Goal: Transaction & Acquisition: Subscribe to service/newsletter

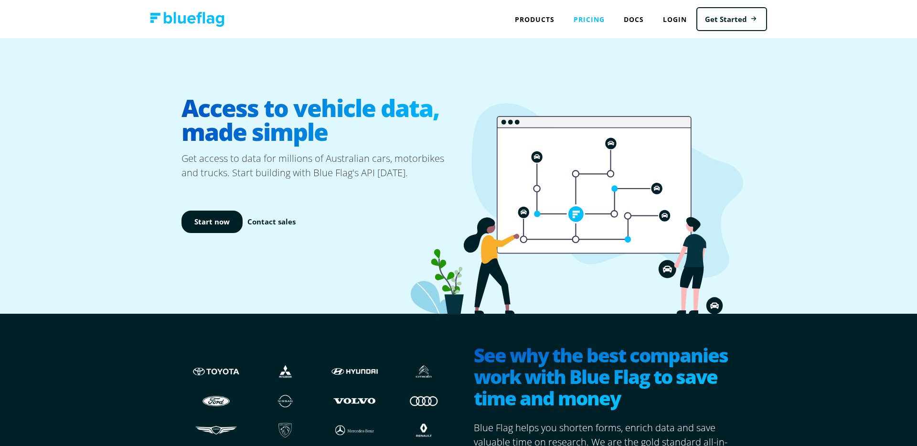
click at [596, 21] on link "Pricing" at bounding box center [589, 20] width 50 height 20
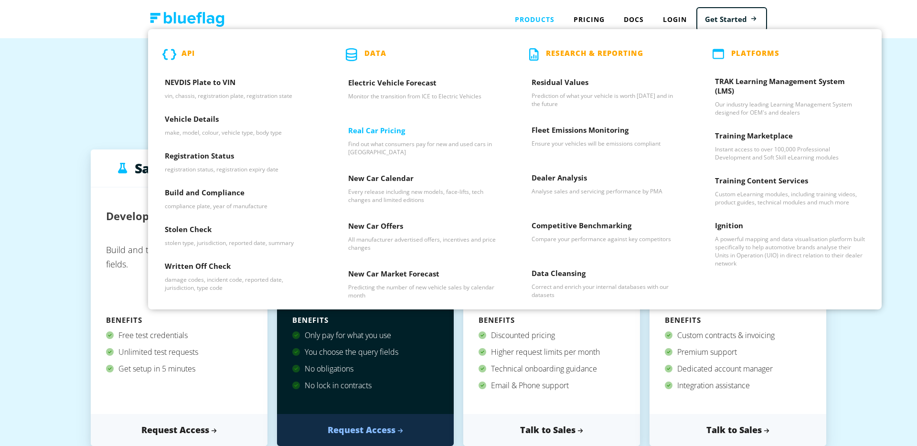
click at [369, 138] on h3 "Real Car Pricing" at bounding box center [423, 133] width 150 height 14
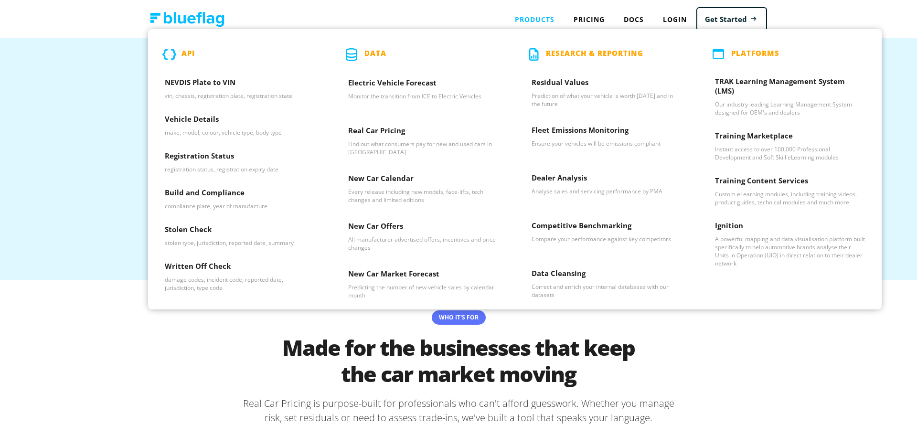
click at [194, 53] on p "API" at bounding box center [188, 54] width 13 height 13
click at [181, 50] on icon at bounding box center [171, 54] width 19 height 13
click at [188, 77] on h3 "NEVDIS Plate to VIN" at bounding box center [240, 84] width 150 height 14
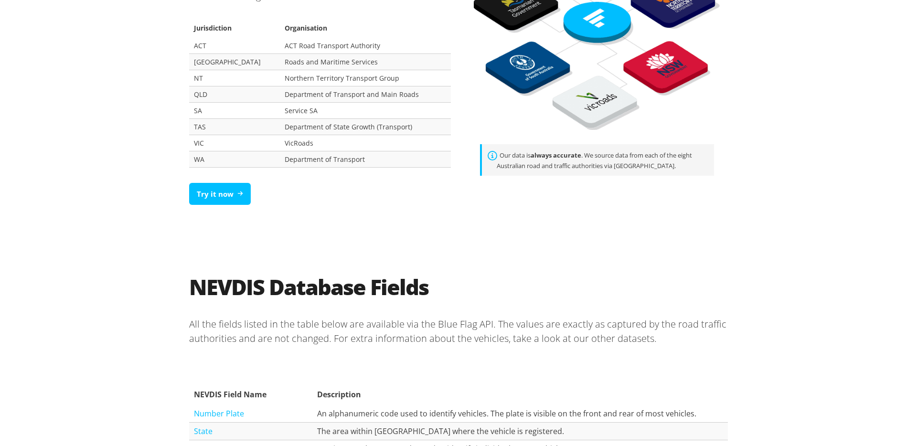
scroll to position [722, 0]
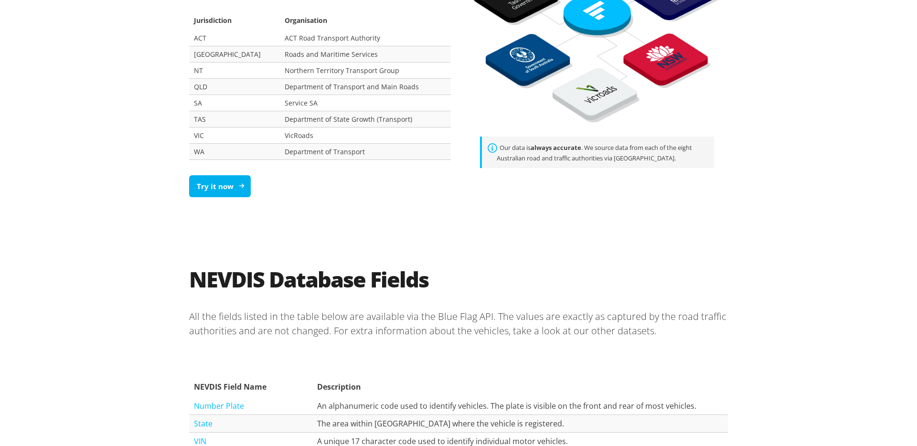
click at [212, 188] on link "Try it now" at bounding box center [220, 186] width 62 height 22
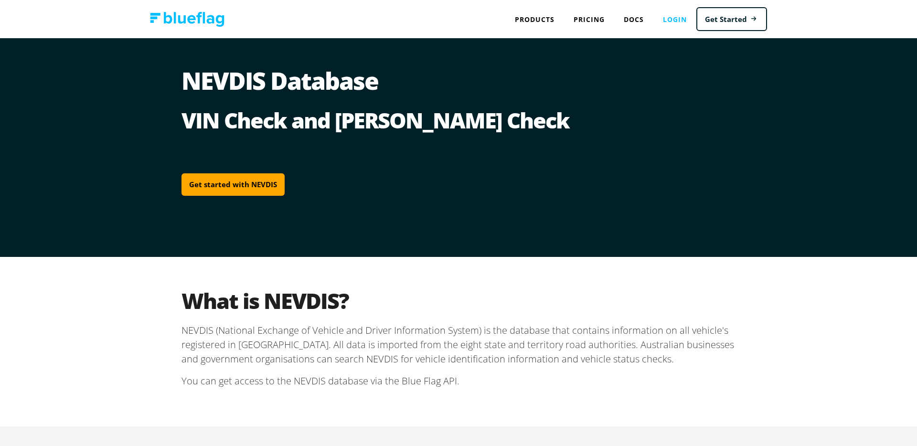
click at [676, 20] on link "Login" at bounding box center [674, 20] width 43 height 20
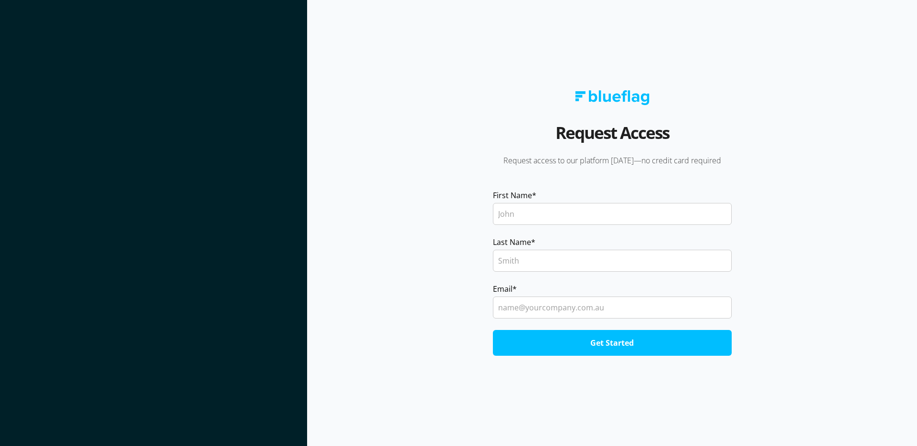
click at [534, 215] on input "First Name *" at bounding box center [612, 214] width 239 height 22
type input "Sunil"
type input "Singh"
type input "sunilsingh2019@gmail.com"
click at [613, 344] on input "Get Started" at bounding box center [612, 343] width 239 height 26
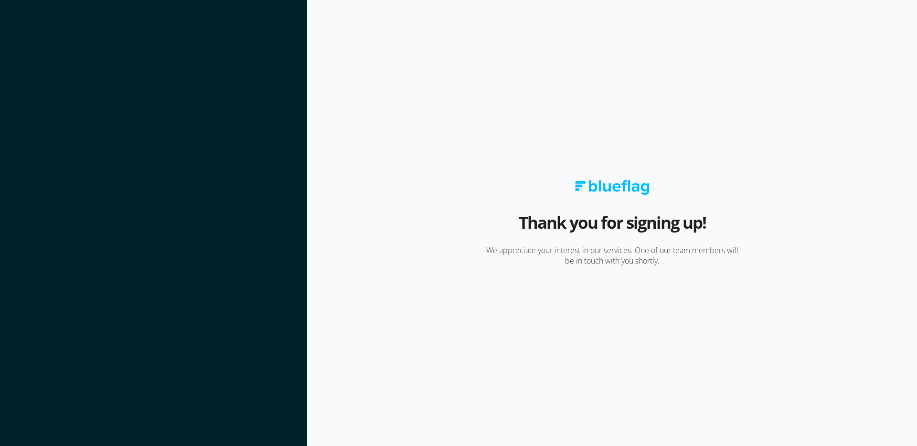
click at [515, 111] on section "Thank you for signing up! We appreciate your interest in our services. One of o…" at bounding box center [612, 223] width 610 height 446
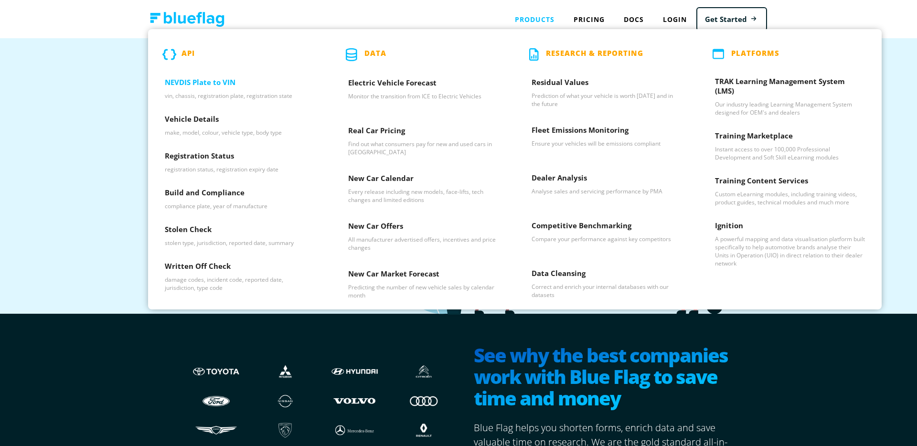
click at [196, 84] on h3 "NEVDIS Plate to VIN" at bounding box center [240, 84] width 150 height 14
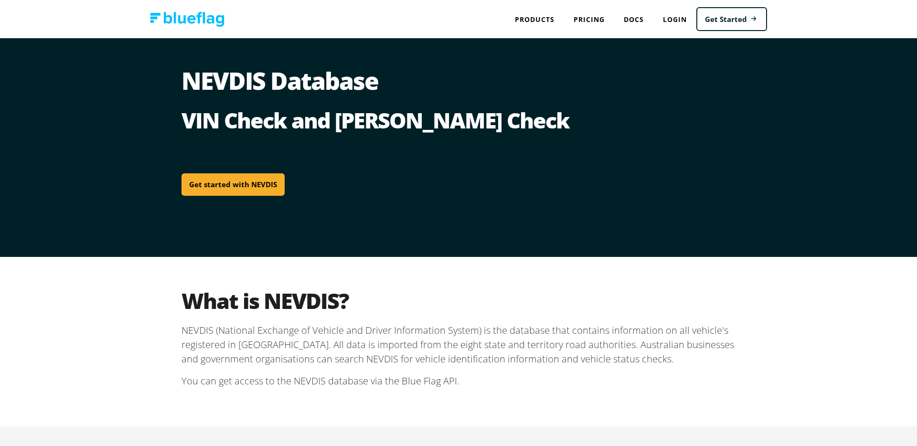
click at [216, 184] on link "Get started with NEVDIS" at bounding box center [233, 184] width 103 height 22
